Goal: Obtain resource: Download file/media

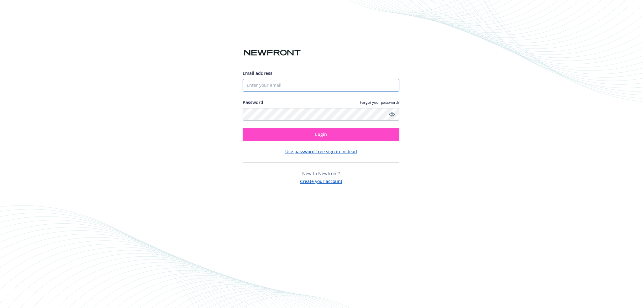
type input "[EMAIL_ADDRESS][DOMAIN_NAME]"
drag, startPoint x: 291, startPoint y: 134, endPoint x: 283, endPoint y: 135, distance: 7.9
click at [289, 135] on button "Login" at bounding box center [321, 134] width 157 height 13
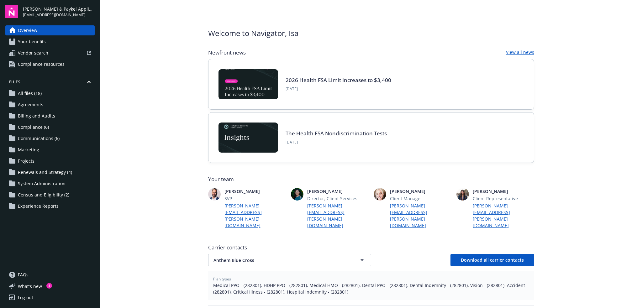
click at [32, 63] on span "Compliance resources" at bounding box center [41, 64] width 47 height 10
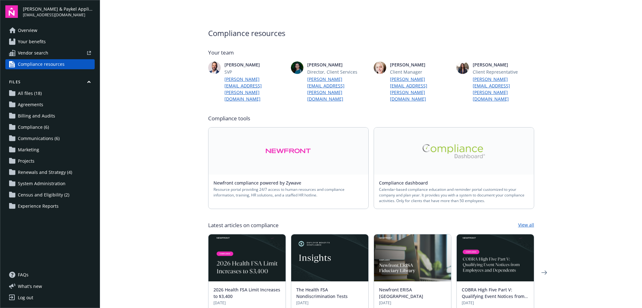
click at [52, 173] on span "Renewals and Strategy (4)" at bounding box center [45, 172] width 54 height 10
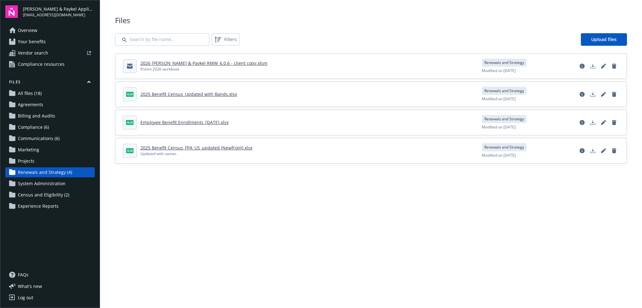
click at [232, 61] on link "2026 Fisher & Paykel RMW_6.0.6 - client copy.xlsm" at bounding box center [203, 63] width 127 height 6
